Goal: Transaction & Acquisition: Purchase product/service

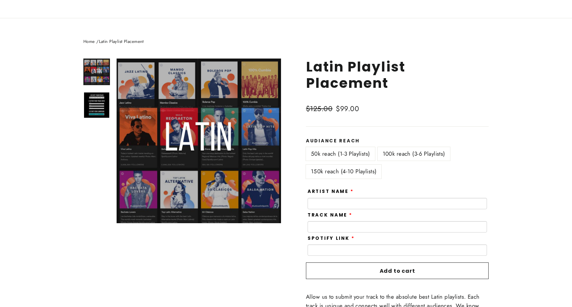
scroll to position [45, 0]
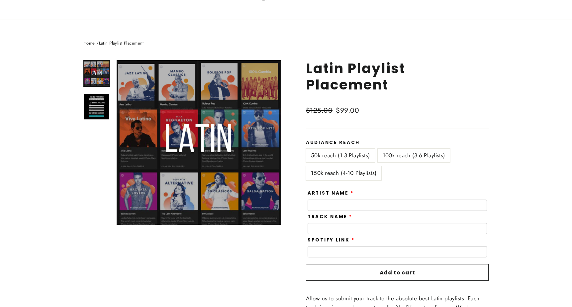
click at [406, 155] on label "100k reach (3-6 Playlists)" at bounding box center [414, 156] width 72 height 14
click at [348, 172] on label "150k reach (4-10 Playlists)" at bounding box center [343, 173] width 75 height 14
click at [350, 152] on label "50k reach (1-3 Playlists)" at bounding box center [340, 156] width 69 height 14
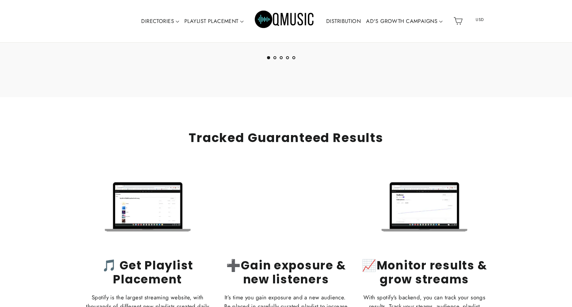
scroll to position [1029, 0]
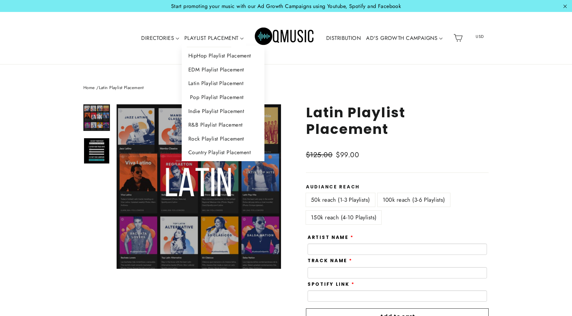
click at [210, 96] on link "Pop Playlist Placement" at bounding box center [223, 97] width 83 height 14
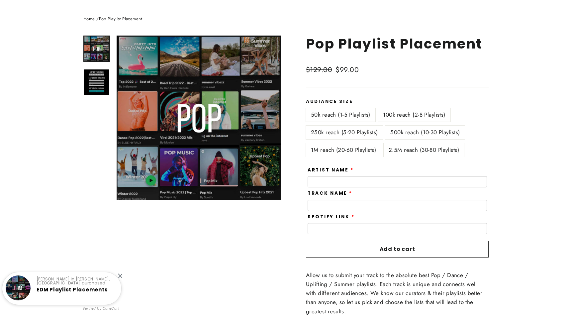
scroll to position [69, 0]
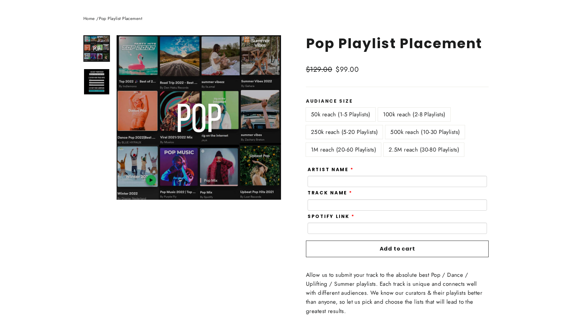
click at [332, 149] on label "1M reach (20-60 Playlists)" at bounding box center [343, 150] width 75 height 14
click at [406, 149] on label "2.5M reach (30-80 Playlists)" at bounding box center [424, 150] width 80 height 14
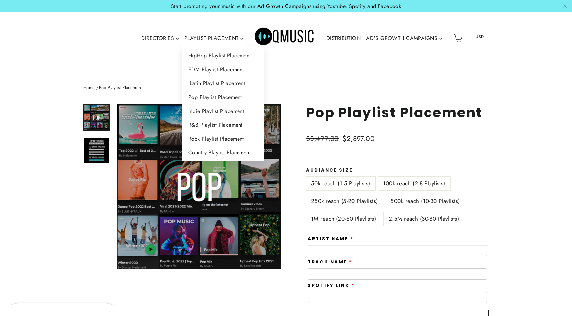
click at [207, 81] on link "Latin Playlist Placement" at bounding box center [223, 83] width 83 height 14
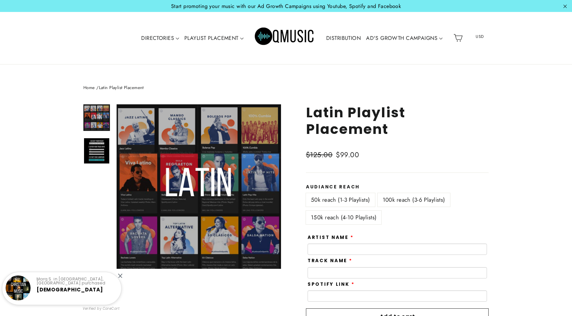
click at [344, 217] on label "150k reach (4-10 Playlists)" at bounding box center [343, 218] width 75 height 14
